Goal: Information Seeking & Learning: Learn about a topic

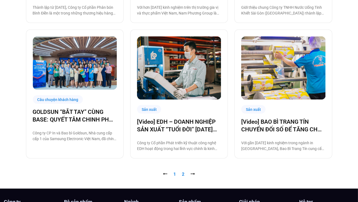
click at [182, 175] on link "Trang 2" at bounding box center [183, 173] width 2 height 5
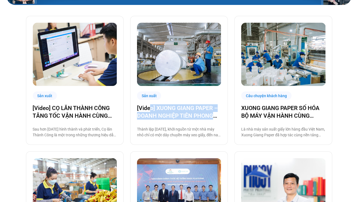
scroll to position [111, 0]
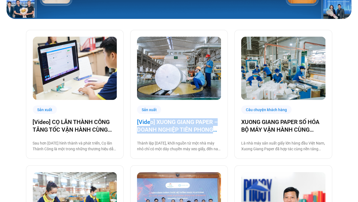
click at [202, 127] on link "[Video] XUONG GIANG PAPER – DOANH NGHIỆP TIÊN PHONG CHUYỂN ĐỔI SỐ TỈNH BẮC GIANG" at bounding box center [179, 125] width 84 height 15
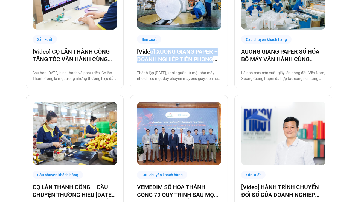
scroll to position [221, 0]
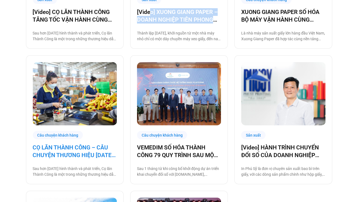
click at [91, 146] on link "CỌ LĂN THÀNH CÔNG – CÂU CHUYỆN THƯƠNG HIỆU [DATE] VÀ HÀNH TRÌNH CHUYỂN ĐỔI SỐ C…" at bounding box center [75, 150] width 84 height 15
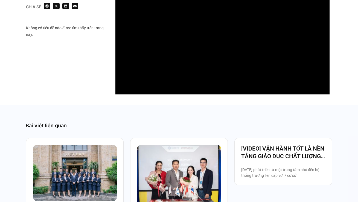
scroll to position [493, 0]
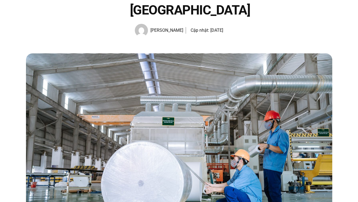
scroll to position [117, 0]
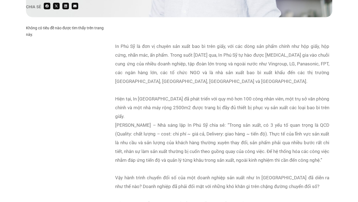
scroll to position [529, 0]
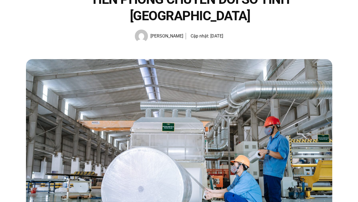
scroll to position [90, 0]
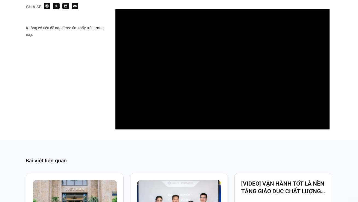
scroll to position [588, 0]
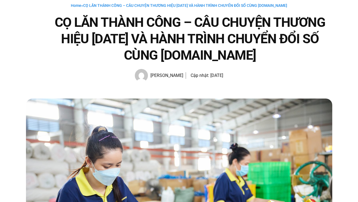
scroll to position [134, 0]
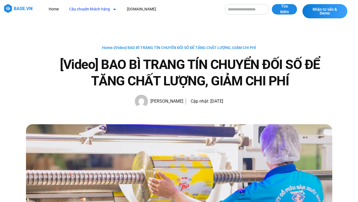
click at [107, 7] on link "Câu chuyện khách hàng" at bounding box center [92, 9] width 55 height 10
click at [103, 10] on link "Câu chuyện khách hàng" at bounding box center [92, 9] width 55 height 10
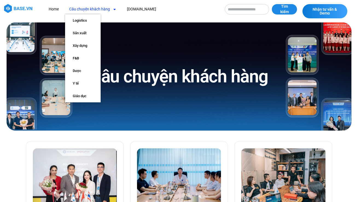
click at [96, 11] on link "Câu chuyện khách hàng" at bounding box center [92, 9] width 55 height 10
click at [90, 28] on link "Sản xuất" at bounding box center [83, 33] width 36 height 13
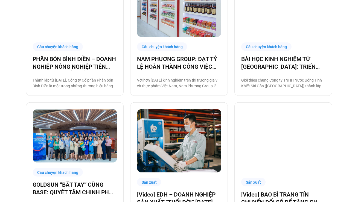
scroll to position [401, 0]
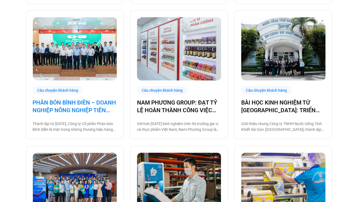
click at [108, 106] on link "PHÂN BÓN BÌNH ĐIỀN – DOANH NGHIỆP NÔNG NGHIỆP TIÊN PHONG CHUYỂN ĐỔI SỐ" at bounding box center [75, 106] width 84 height 15
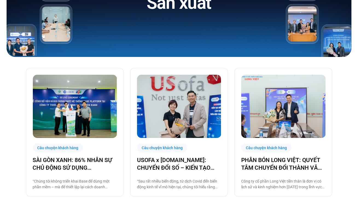
scroll to position [147, 0]
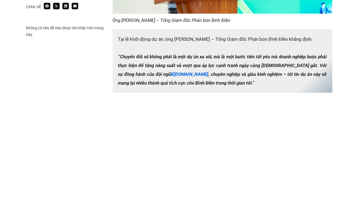
scroll to position [1001, 0]
